Goal: Navigation & Orientation: Understand site structure

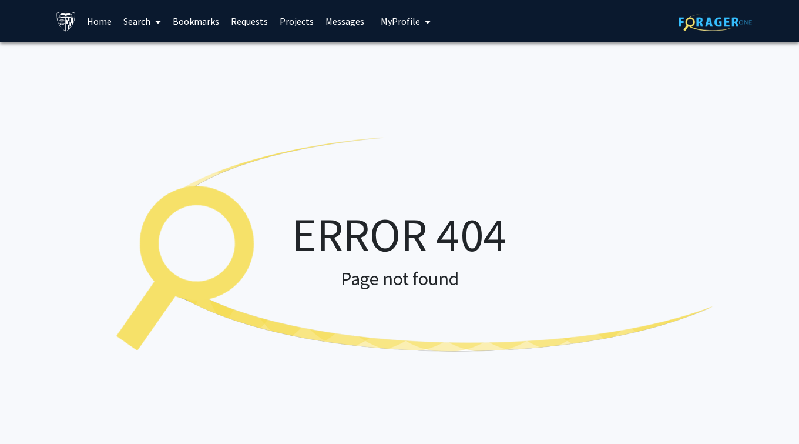
click at [96, 24] on link "Home" at bounding box center [99, 21] width 36 height 41
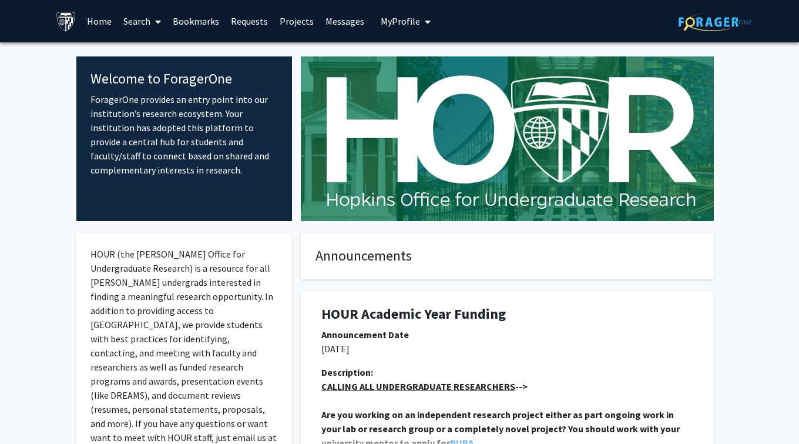
click at [252, 18] on link "Requests" at bounding box center [249, 21] width 49 height 41
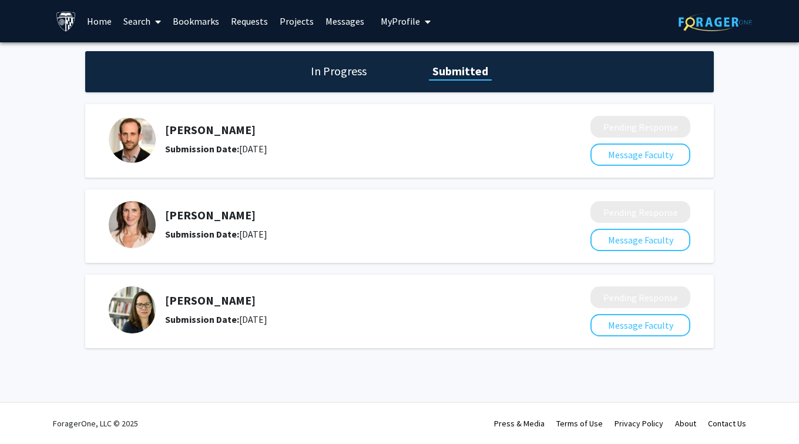
click at [339, 23] on link "Messages" at bounding box center [345, 21] width 51 height 41
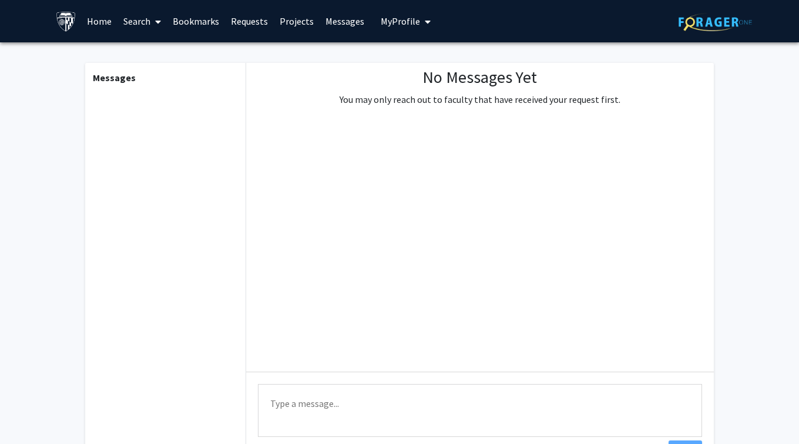
click at [293, 22] on link "Projects" at bounding box center [297, 21] width 46 height 41
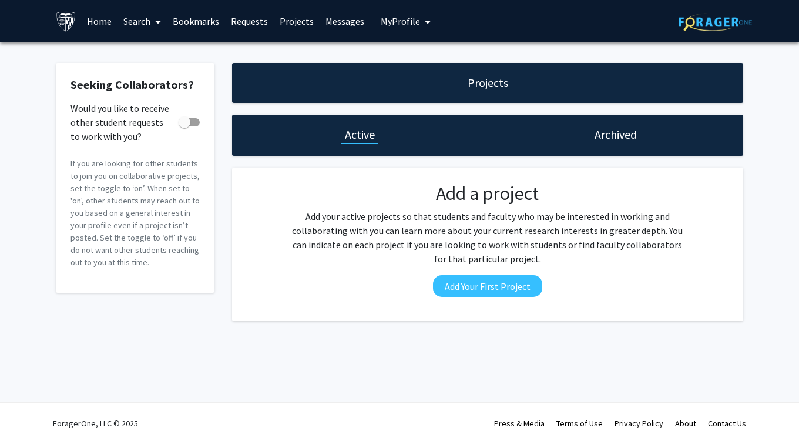
click at [253, 23] on link "Requests" at bounding box center [249, 21] width 49 height 41
